Goal: Task Accomplishment & Management: Use online tool/utility

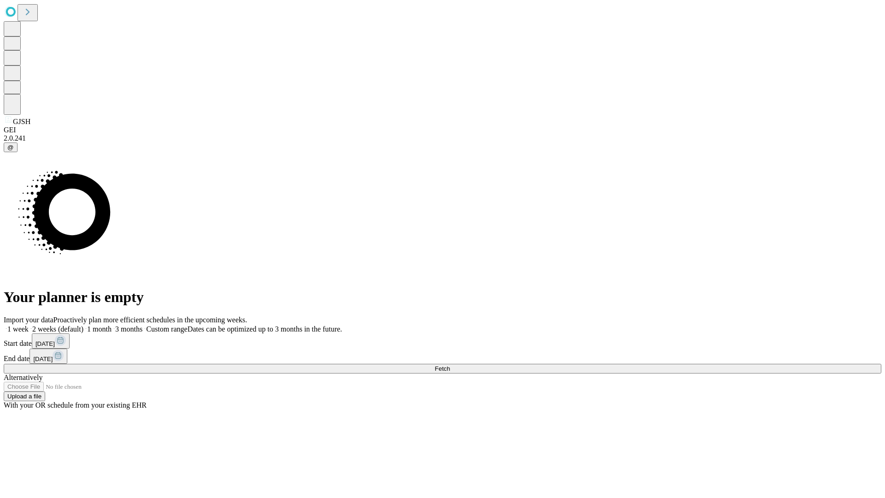
click at [450, 365] on span "Fetch" at bounding box center [442, 368] width 15 height 7
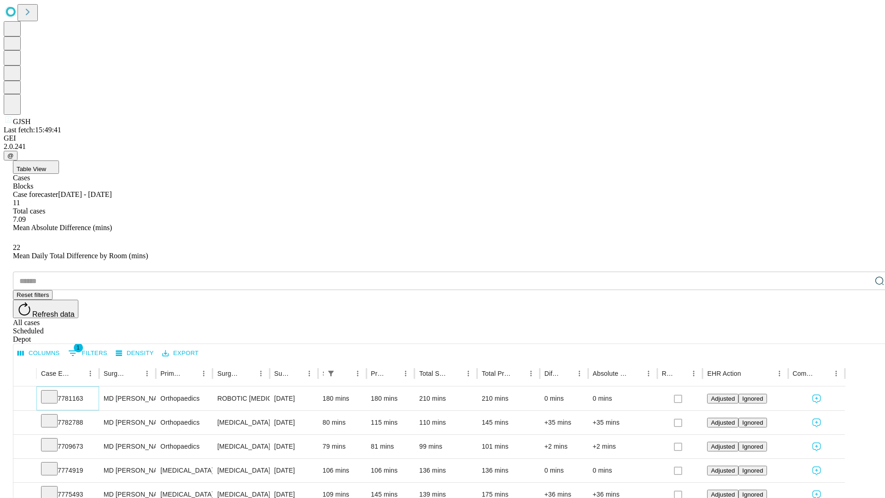
click at [54, 391] on icon at bounding box center [49, 395] width 9 height 9
